Goal: Communication & Community: Answer question/provide support

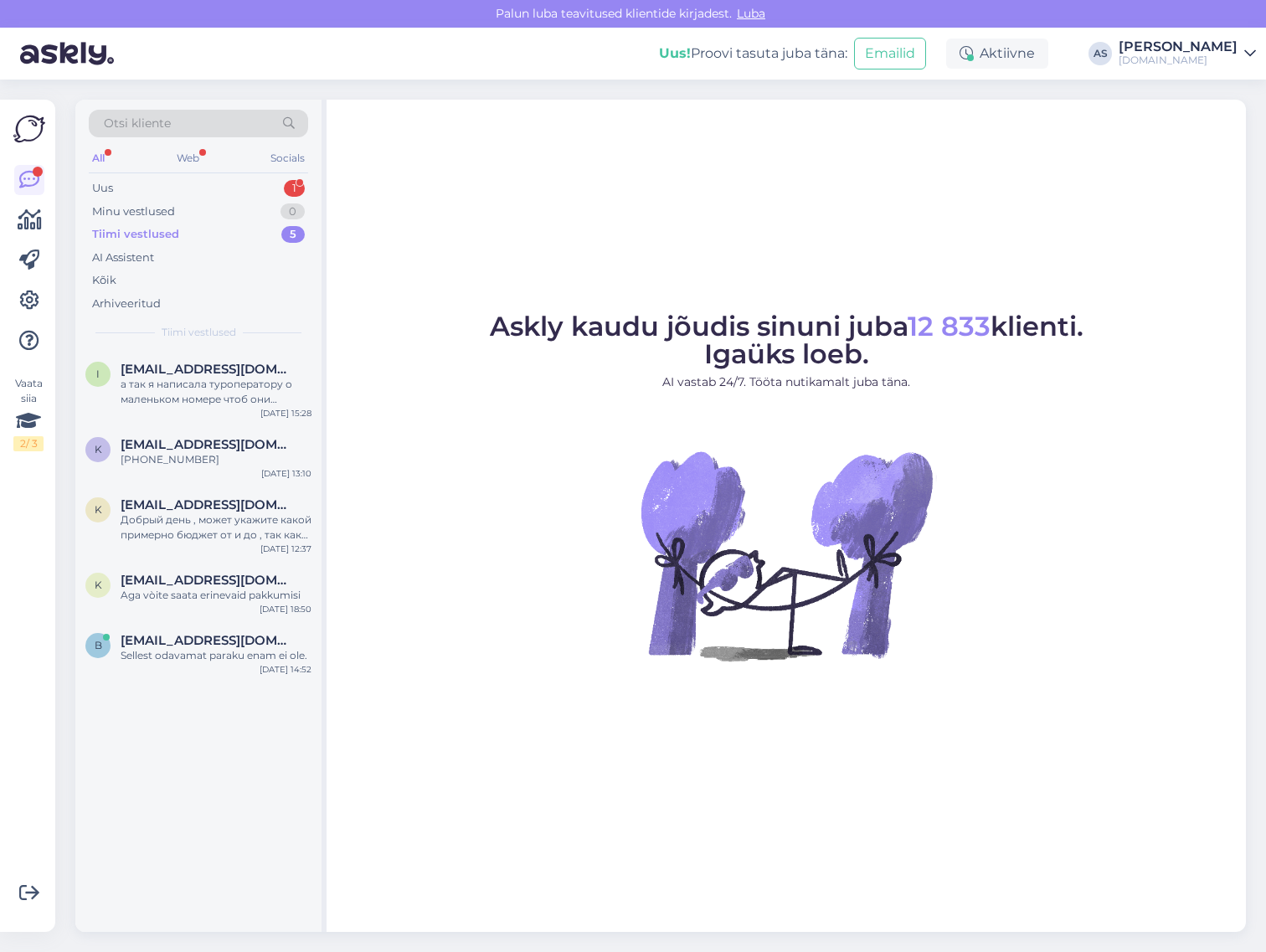
click at [187, 180] on div "Uus 1" at bounding box center [198, 189] width 219 height 23
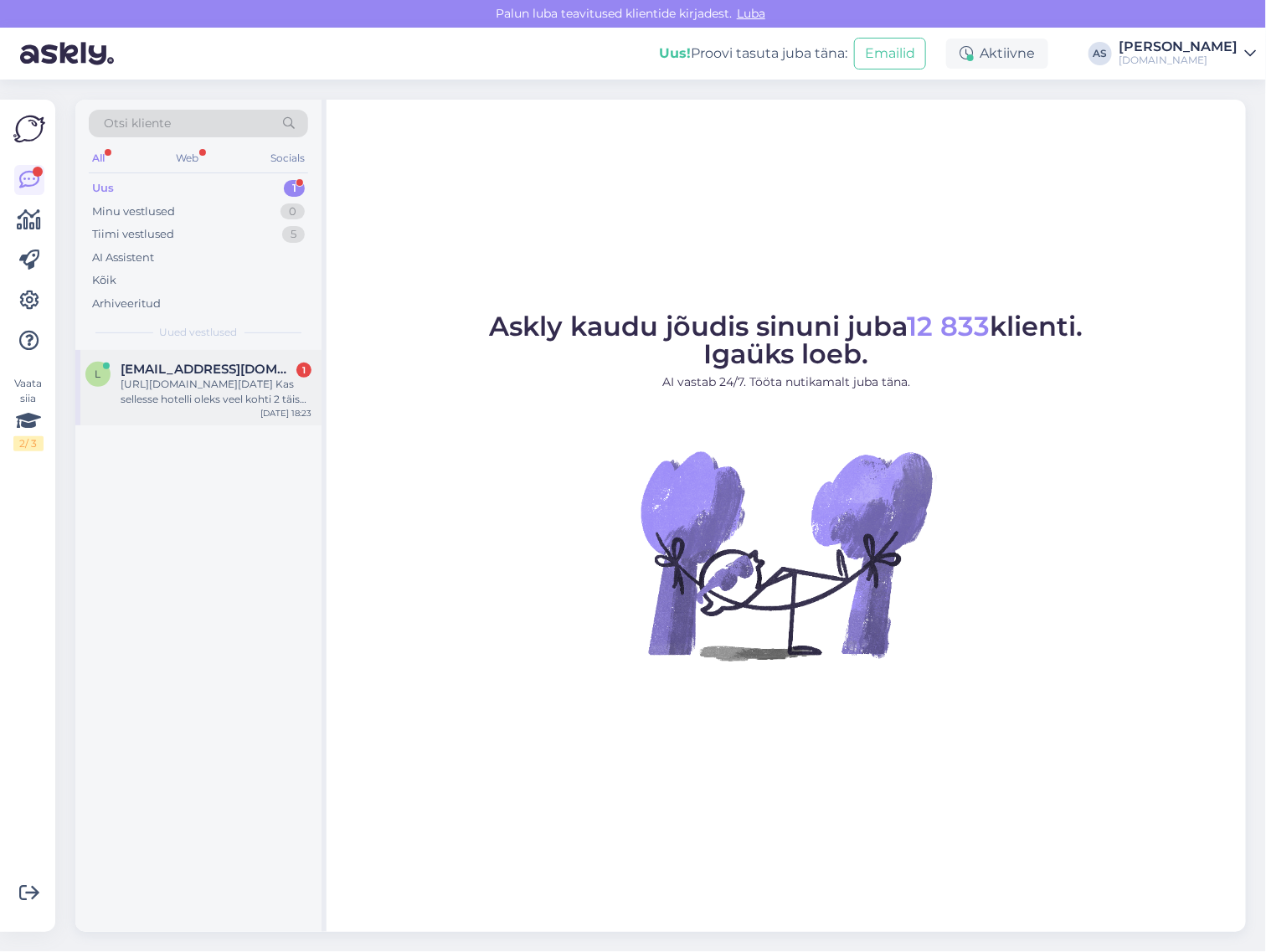
click at [203, 396] on div "[URL][DOMAIN_NAME][DATE] Kas sellesse hotelli oleks veel kohti 2 täisk, + 1 lap…" at bounding box center [217, 392] width 191 height 30
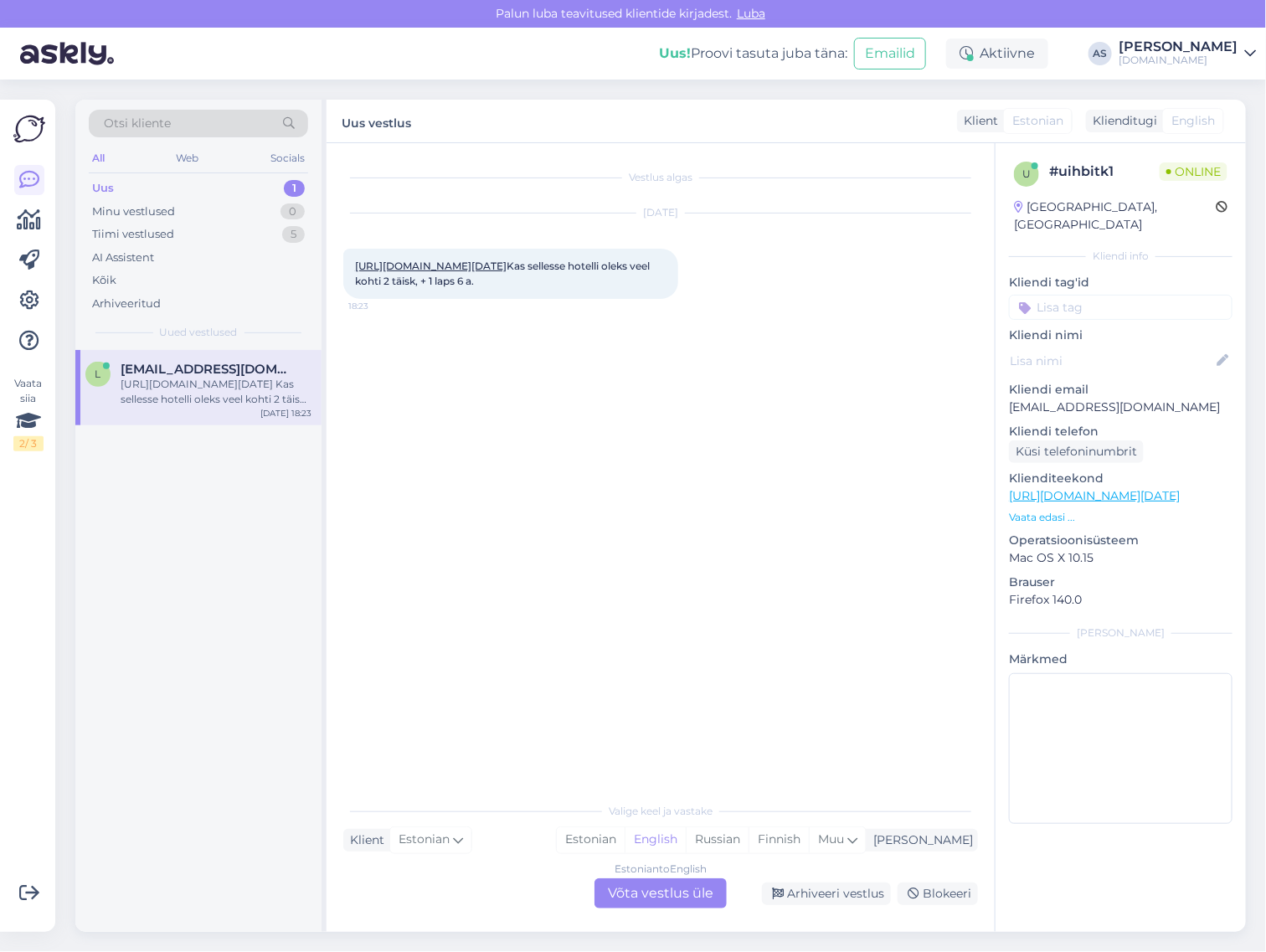
click at [402, 271] on link "[URL][DOMAIN_NAME][DATE]" at bounding box center [430, 266] width 152 height 13
click at [656, 898] on div "Estonian to English Võta vestlus üle" at bounding box center [661, 892] width 133 height 30
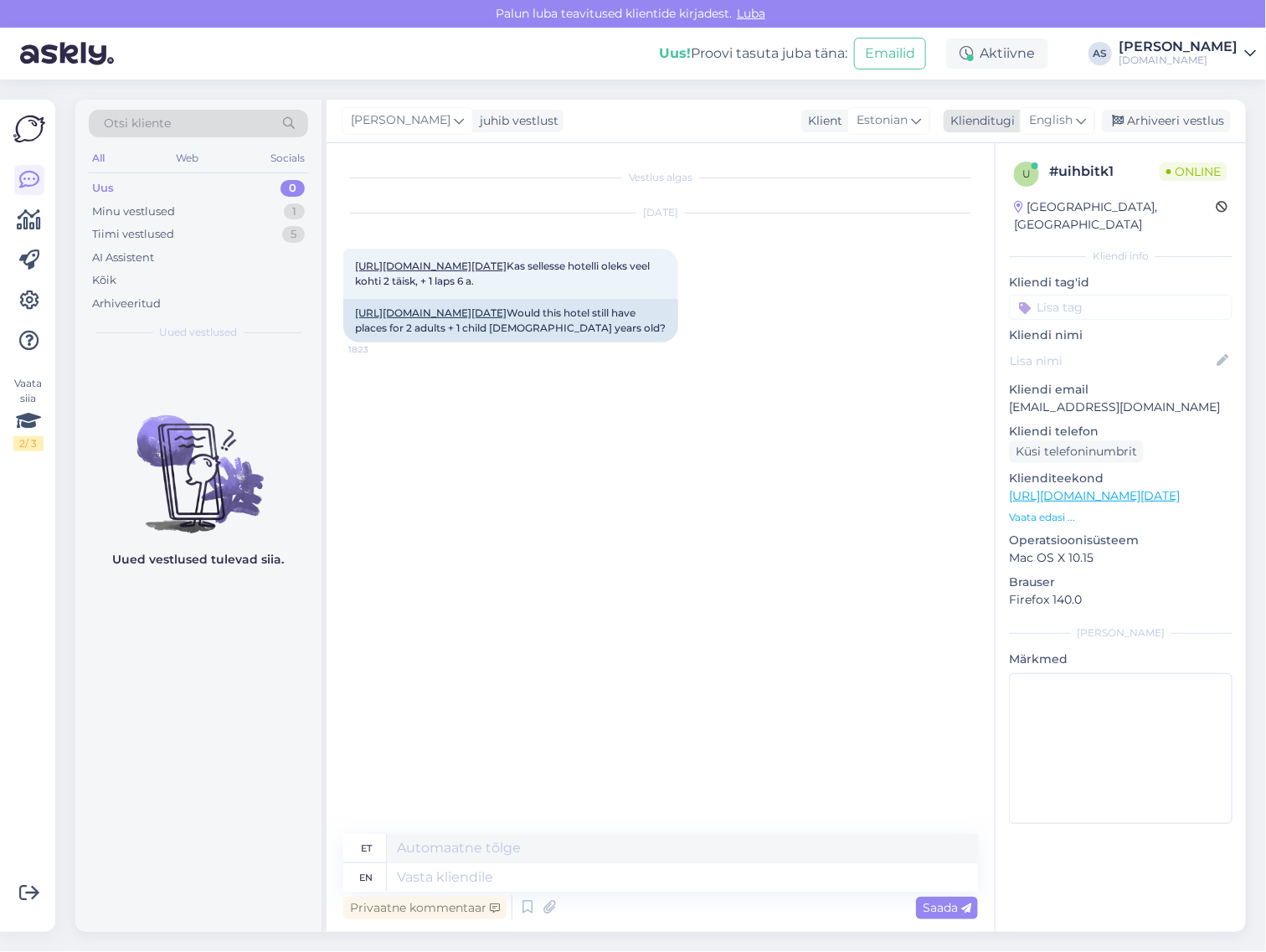
click at [1083, 124] on icon at bounding box center [1080, 120] width 10 height 18
type input "es"
click at [1005, 215] on link "Estonian" at bounding box center [1020, 222] width 184 height 27
click at [596, 884] on textarea at bounding box center [660, 873] width 634 height 35
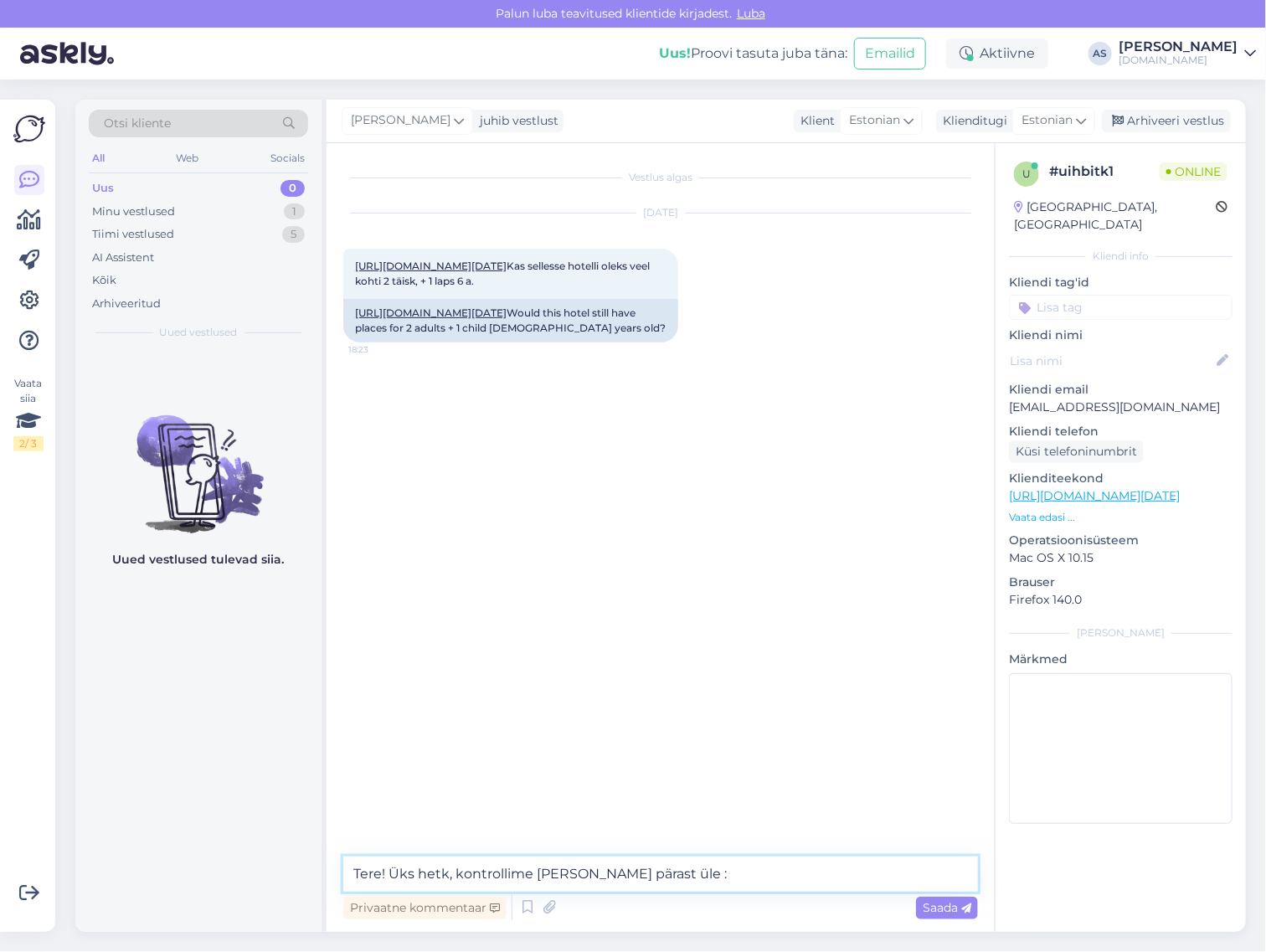
type textarea "Tere! Üks hetk, kontrollime [PERSON_NAME] pärast üle :)"
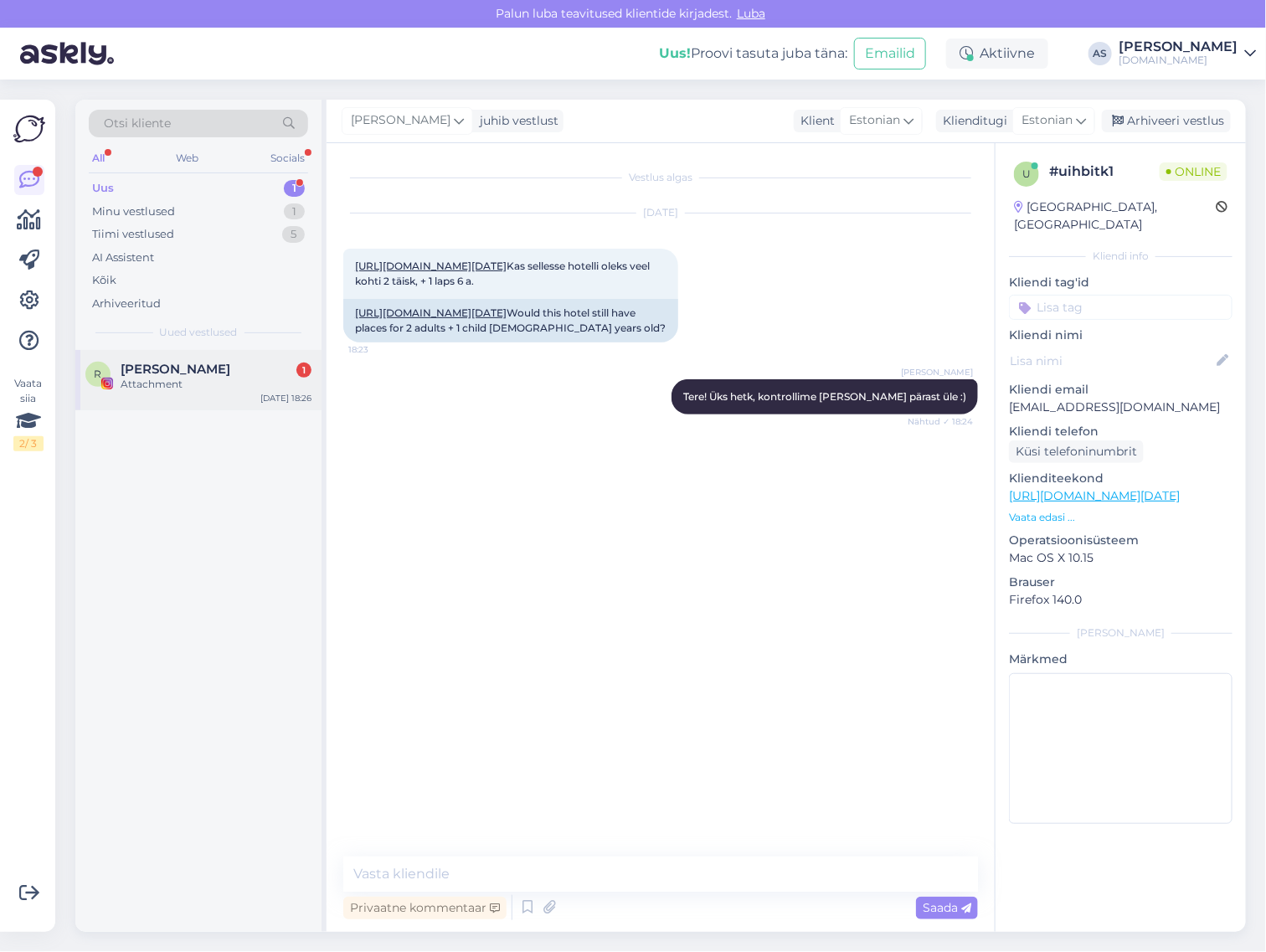
click at [219, 385] on div "Attachment" at bounding box center [217, 384] width 191 height 15
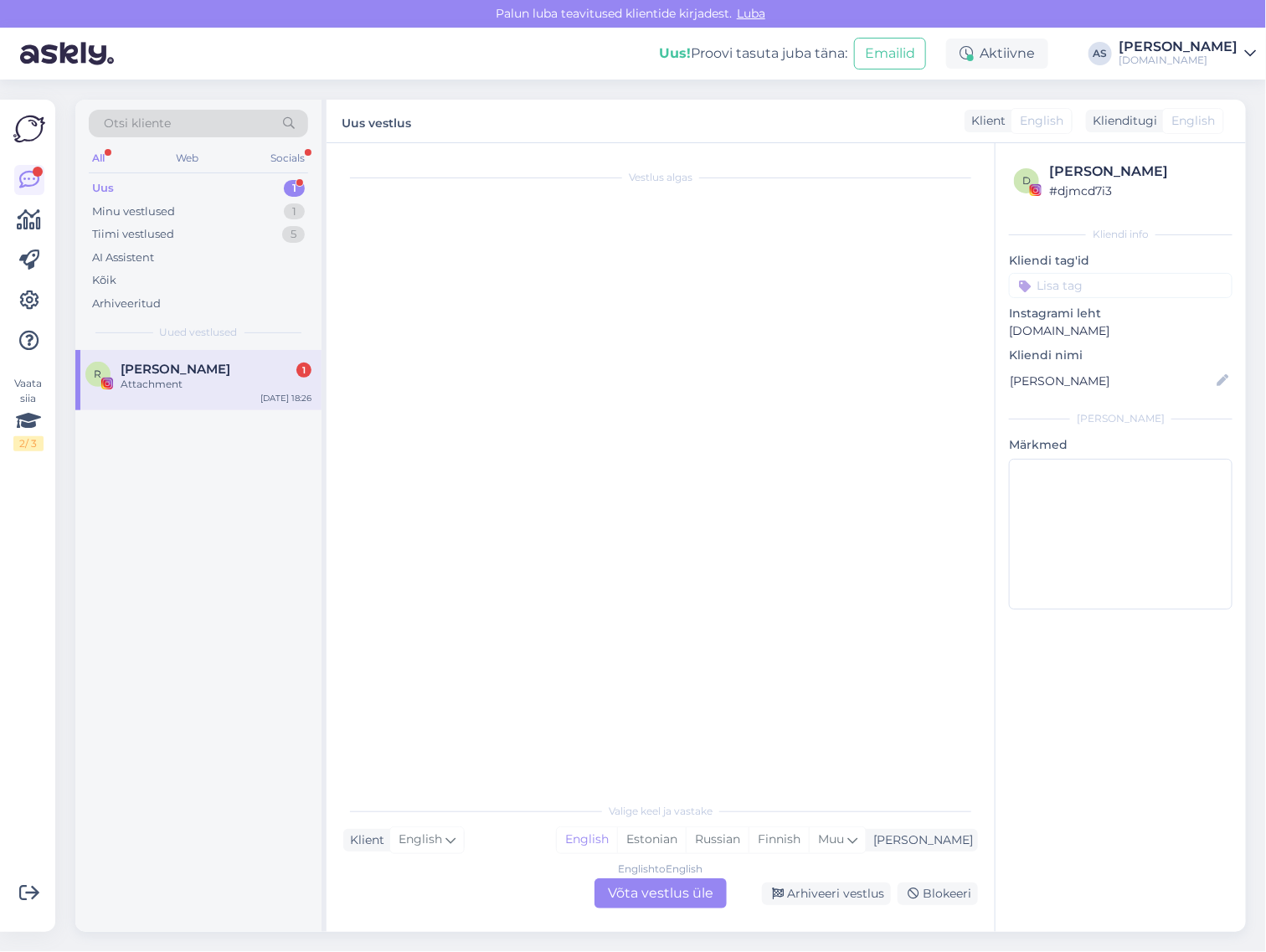
click at [202, 356] on div "R [PERSON_NAME] 1 Attachment [DATE] 18:26" at bounding box center [199, 380] width 246 height 60
click at [189, 389] on div "Attachment" at bounding box center [217, 384] width 191 height 15
click at [208, 381] on div "Attachment" at bounding box center [217, 384] width 191 height 15
click at [850, 897] on div "Arhiveeri vestlus" at bounding box center [826, 893] width 129 height 23
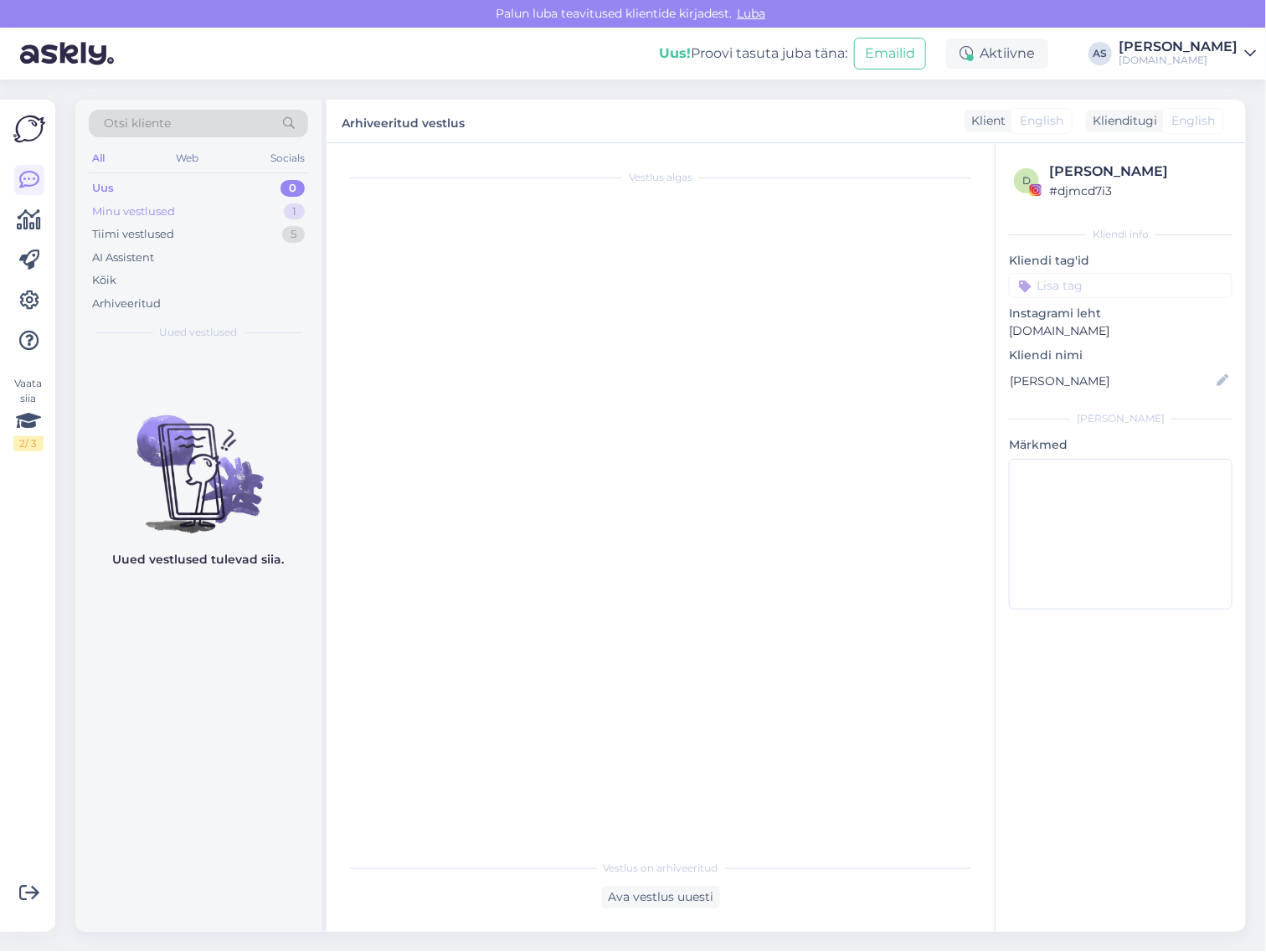
click at [238, 222] on div "Minu vestlused 1" at bounding box center [198, 212] width 219 height 23
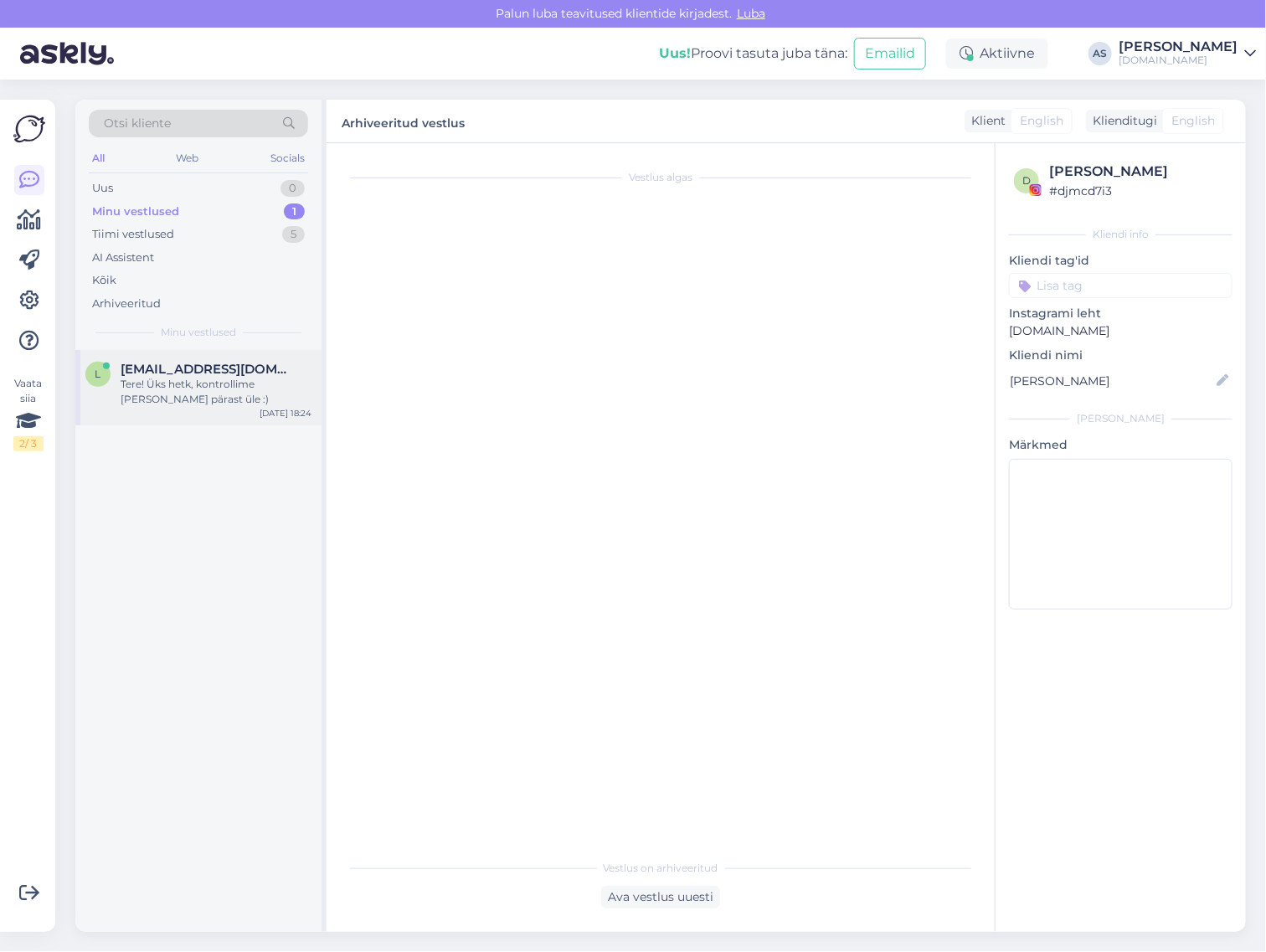
click at [256, 377] on div "Tere! Üks hetk, kontrollime [PERSON_NAME] pärast üle :)" at bounding box center [217, 392] width 191 height 30
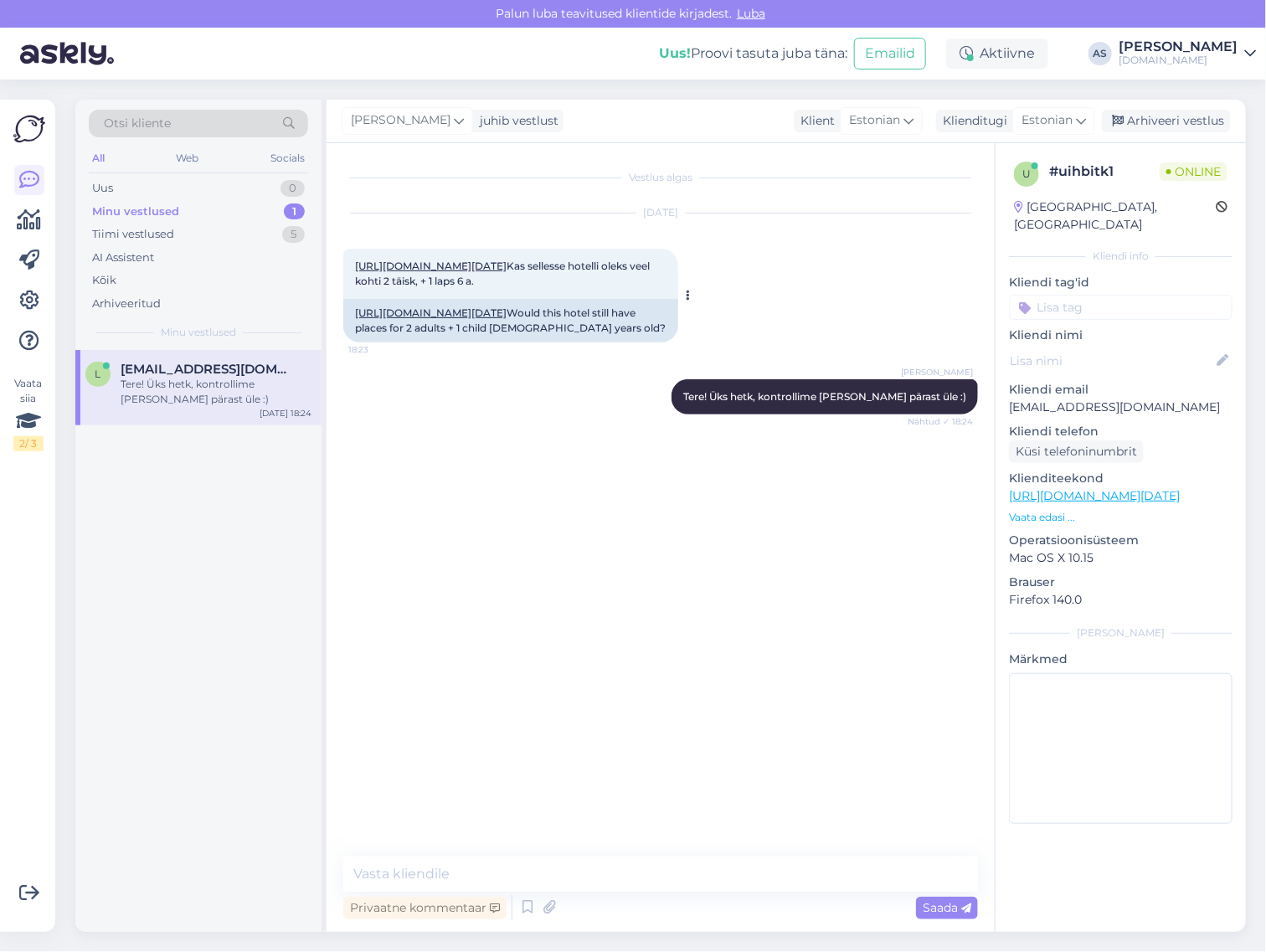
click at [446, 268] on link "[URL][DOMAIN_NAME][DATE]" at bounding box center [430, 266] width 152 height 13
click at [500, 871] on textarea at bounding box center [660, 873] width 634 height 35
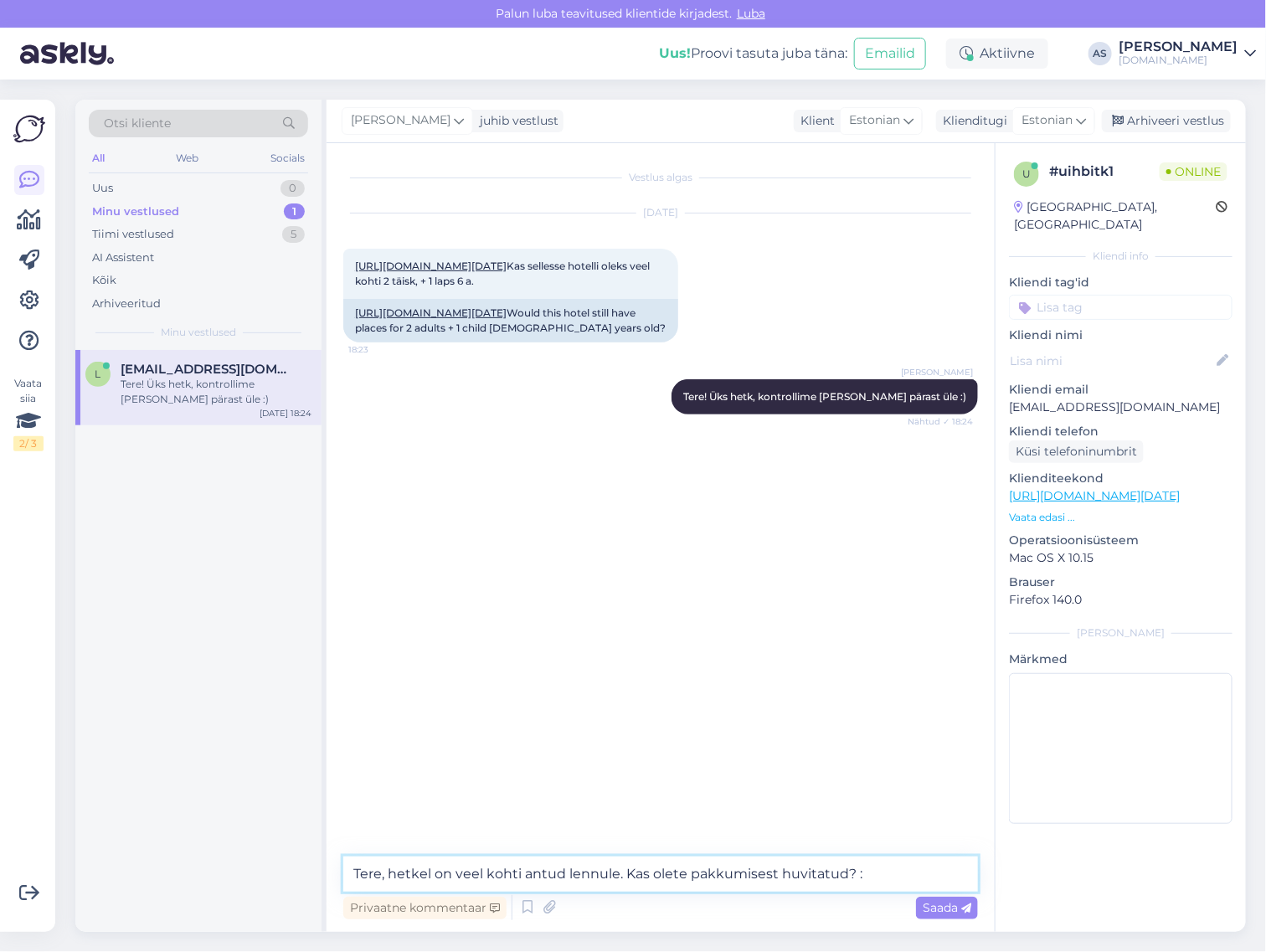
type textarea "Tere, hetkel on veel kohti antud lennule. Kas olete pakkumisest huvitatud? :)"
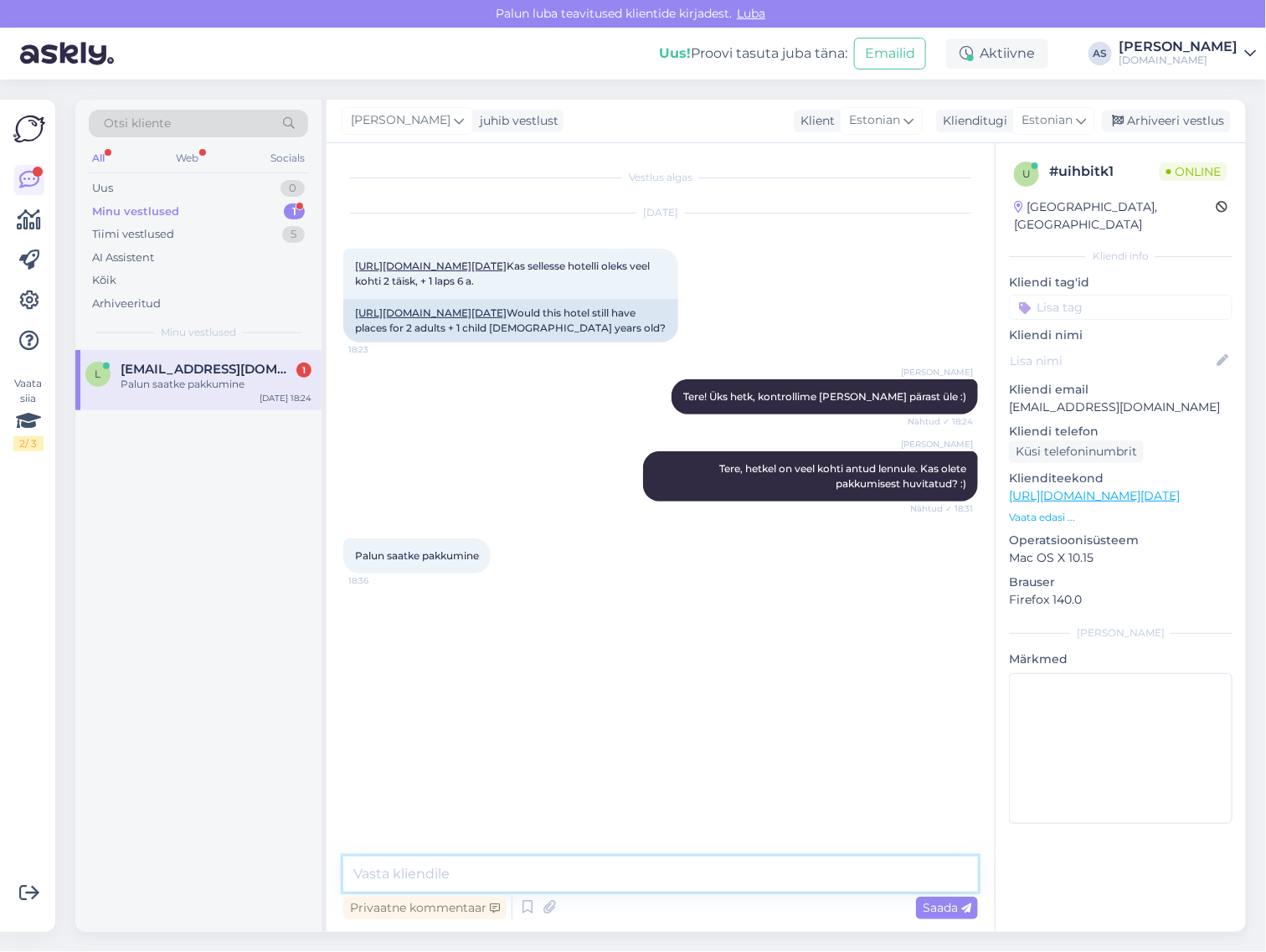
click at [449, 871] on textarea at bounding box center [660, 873] width 634 height 35
type textarea "Saadan Teile pakkumise kohe meilile :)"
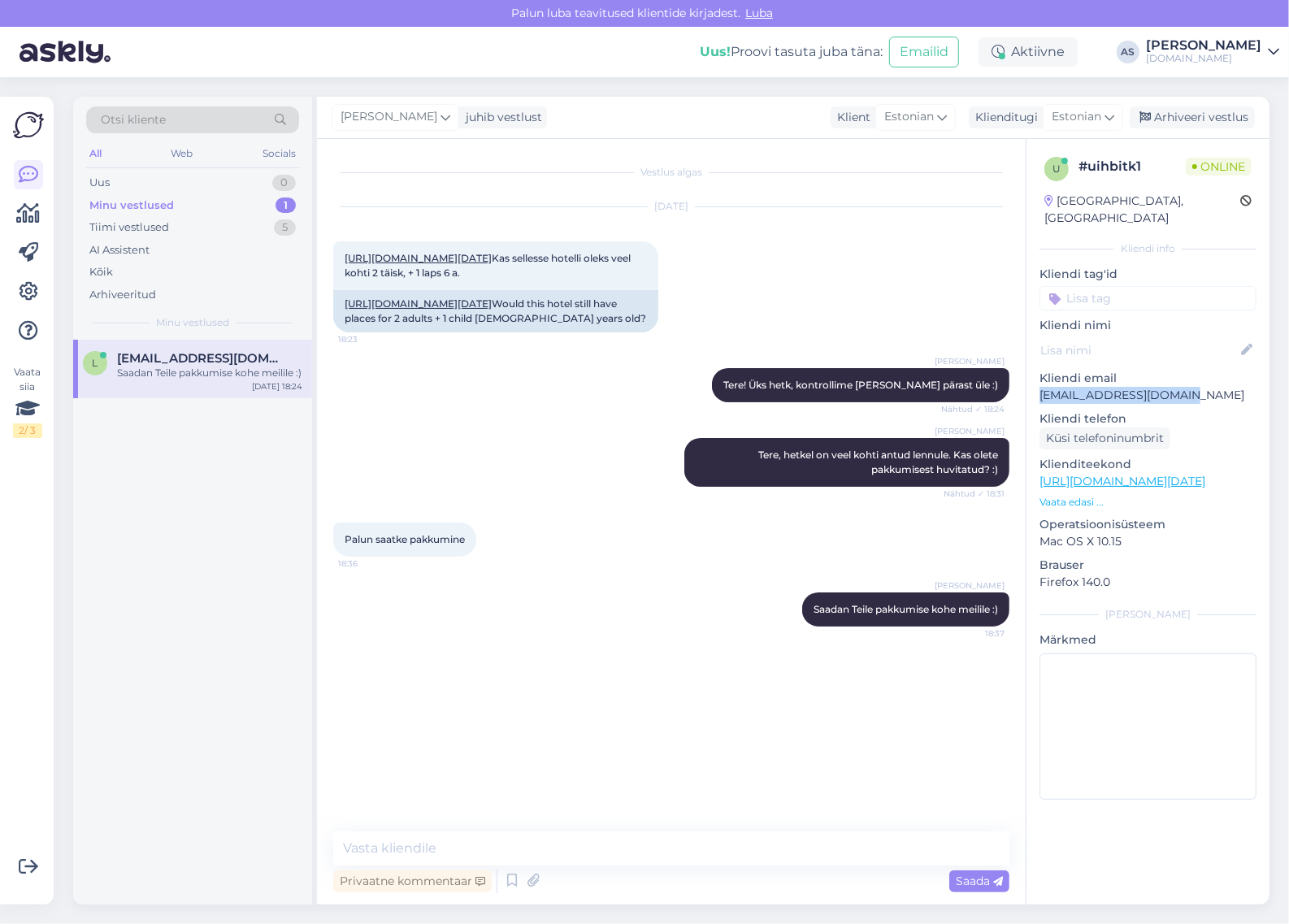
drag, startPoint x: 1187, startPoint y: 378, endPoint x: 1033, endPoint y: 384, distance: 154.1
click at [1033, 384] on div "u # uihbitk1 Online [GEOGRAPHIC_DATA], [GEOGRAPHIC_DATA] Kliendi info Kliendi t…" at bounding box center [1147, 482] width 243 height 685
copy p "[EMAIL_ADDRESS][DOMAIN_NAME]"
drag, startPoint x: 509, startPoint y: 814, endPoint x: 505, endPoint y: 829, distance: 15.5
click at [509, 815] on div "Vestlus algas [DATE] [URL][DOMAIN_NAME][DATE] Kas sellesse hotelli oleks veel k…" at bounding box center [678, 485] width 691 height 661
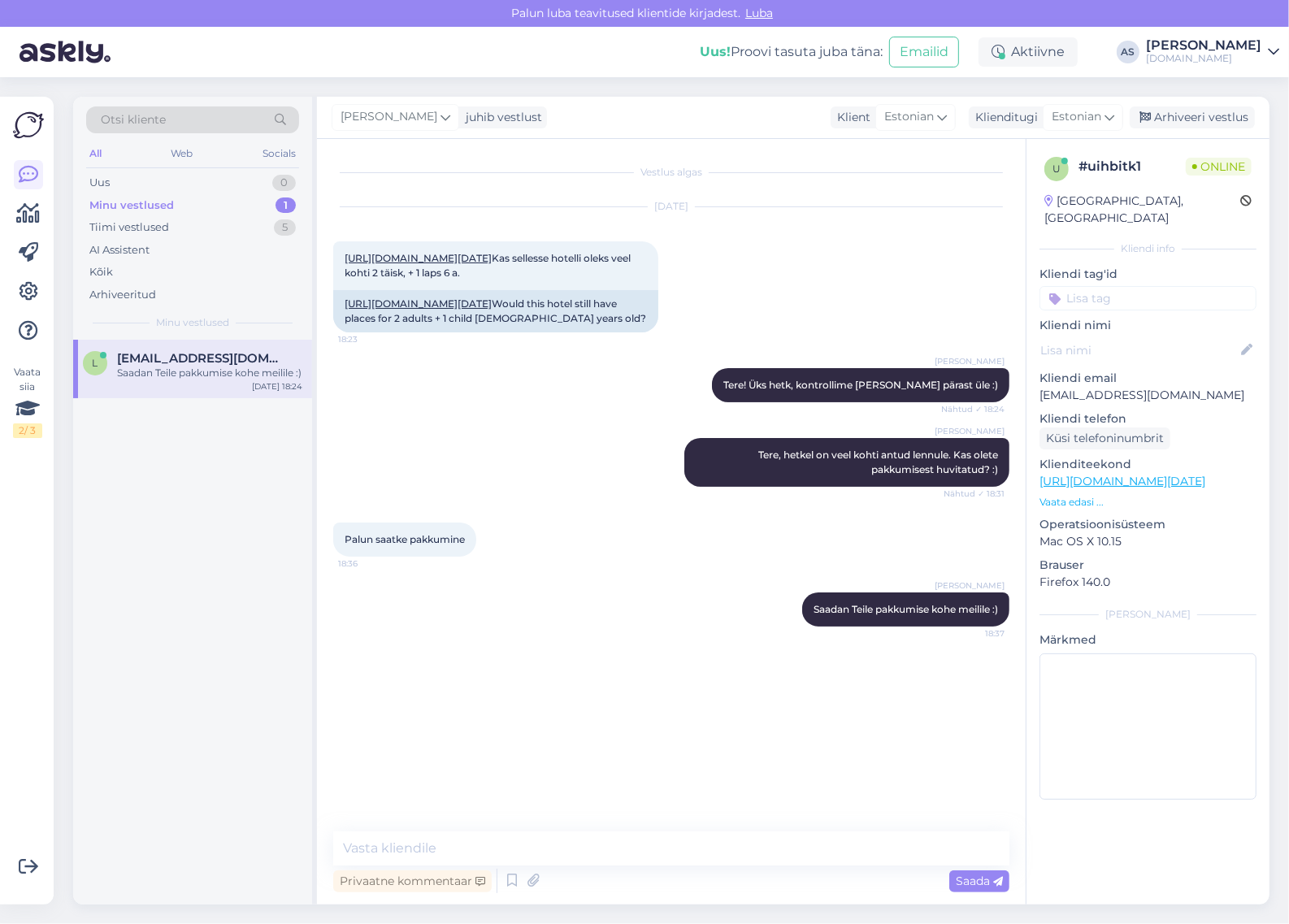
drag, startPoint x: 505, startPoint y: 829, endPoint x: 506, endPoint y: 843, distance: 14.0
click at [504, 830] on div "Vestlus algas [DATE] [URL][DOMAIN_NAME][DATE] Kas sellesse hotelli oleks veel k…" at bounding box center [671, 522] width 708 height 765
click at [508, 843] on textarea at bounding box center [671, 848] width 676 height 34
type textarea "Saatsime pakkumise meilile :)"
click at [1174, 123] on div "Arhiveeri vestlus" at bounding box center [1192, 117] width 125 height 22
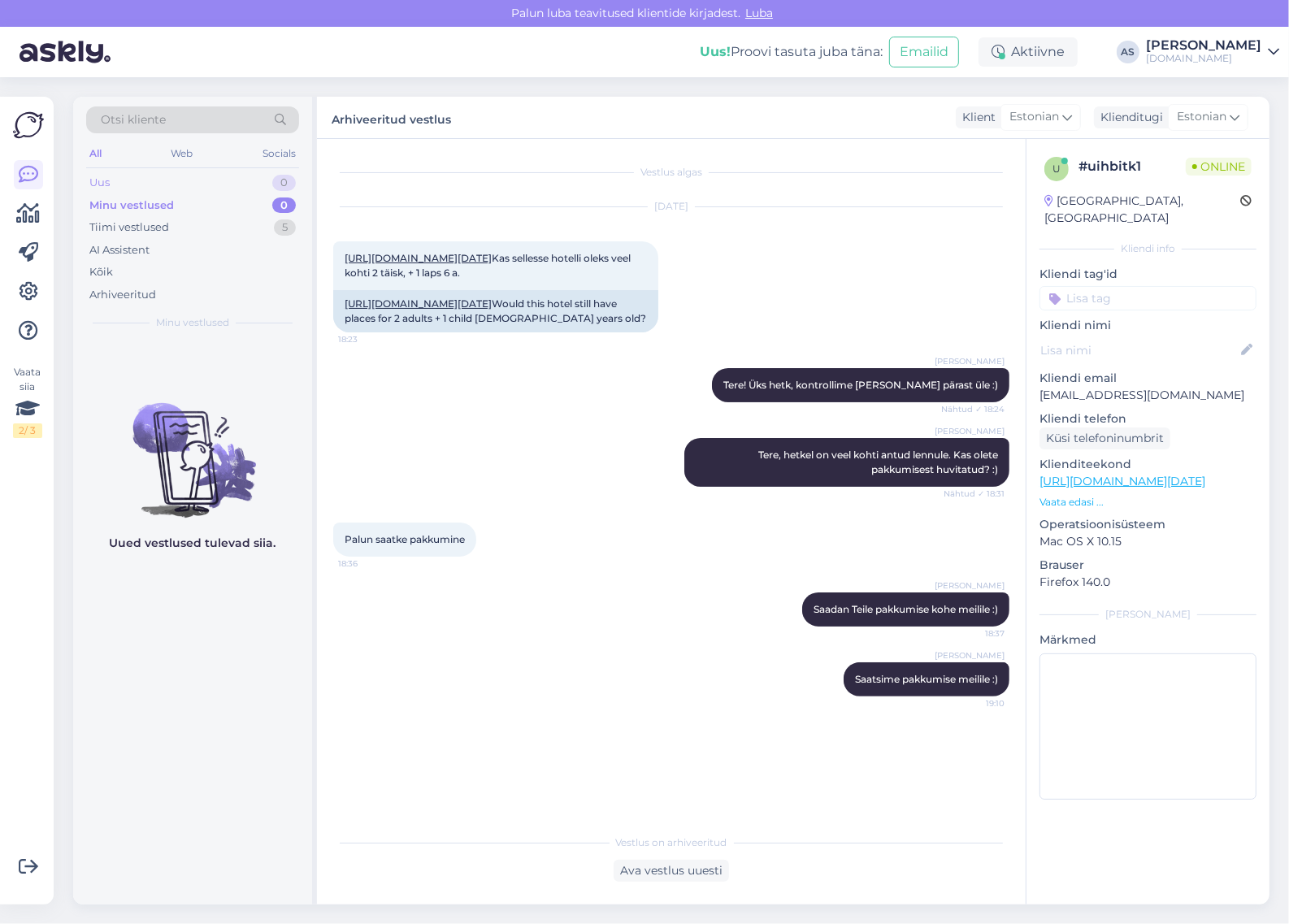
click at [172, 181] on div "Uus 0" at bounding box center [192, 183] width 213 height 23
